Goal: Task Accomplishment & Management: Manage account settings

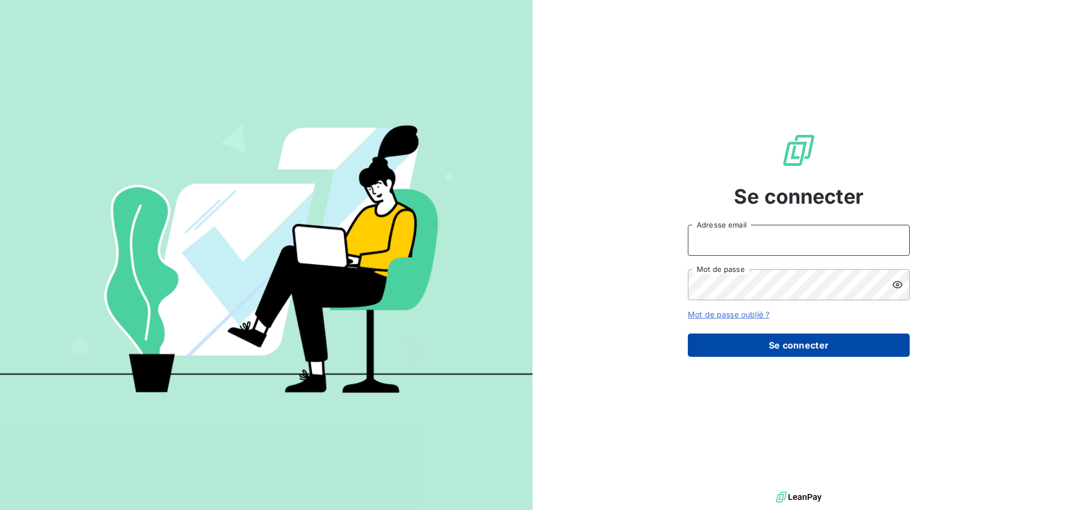
type input "mjcheze@perin.fr"
click at [800, 357] on button "Se connecter" at bounding box center [799, 344] width 222 height 23
